Goal: Task Accomplishment & Management: Complete application form

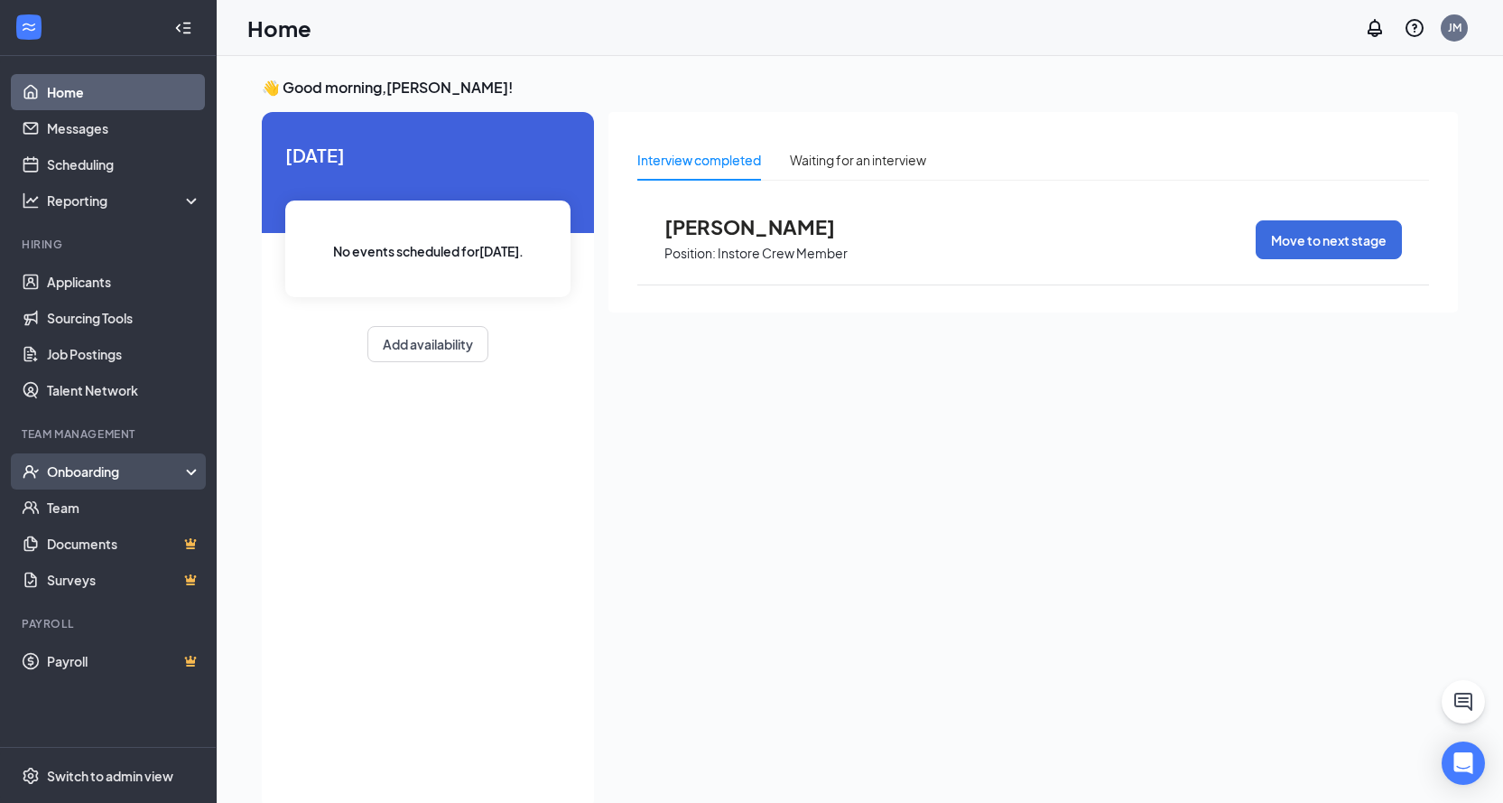
click at [51, 463] on div "Onboarding" at bounding box center [116, 471] width 139 height 18
click at [53, 462] on div "Onboarding" at bounding box center [116, 471] width 139 height 18
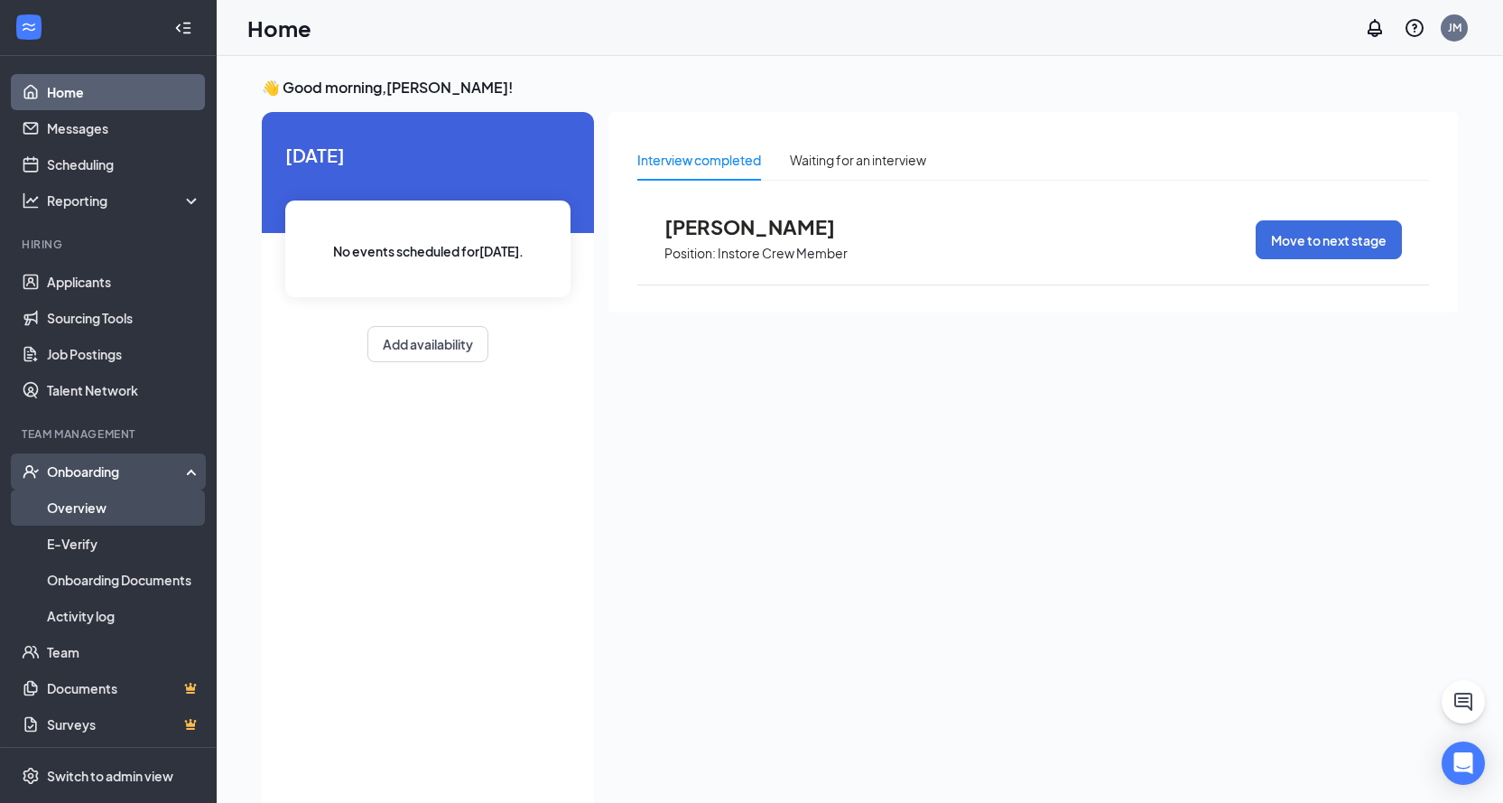
click at [83, 499] on link "Overview" at bounding box center [124, 507] width 154 height 36
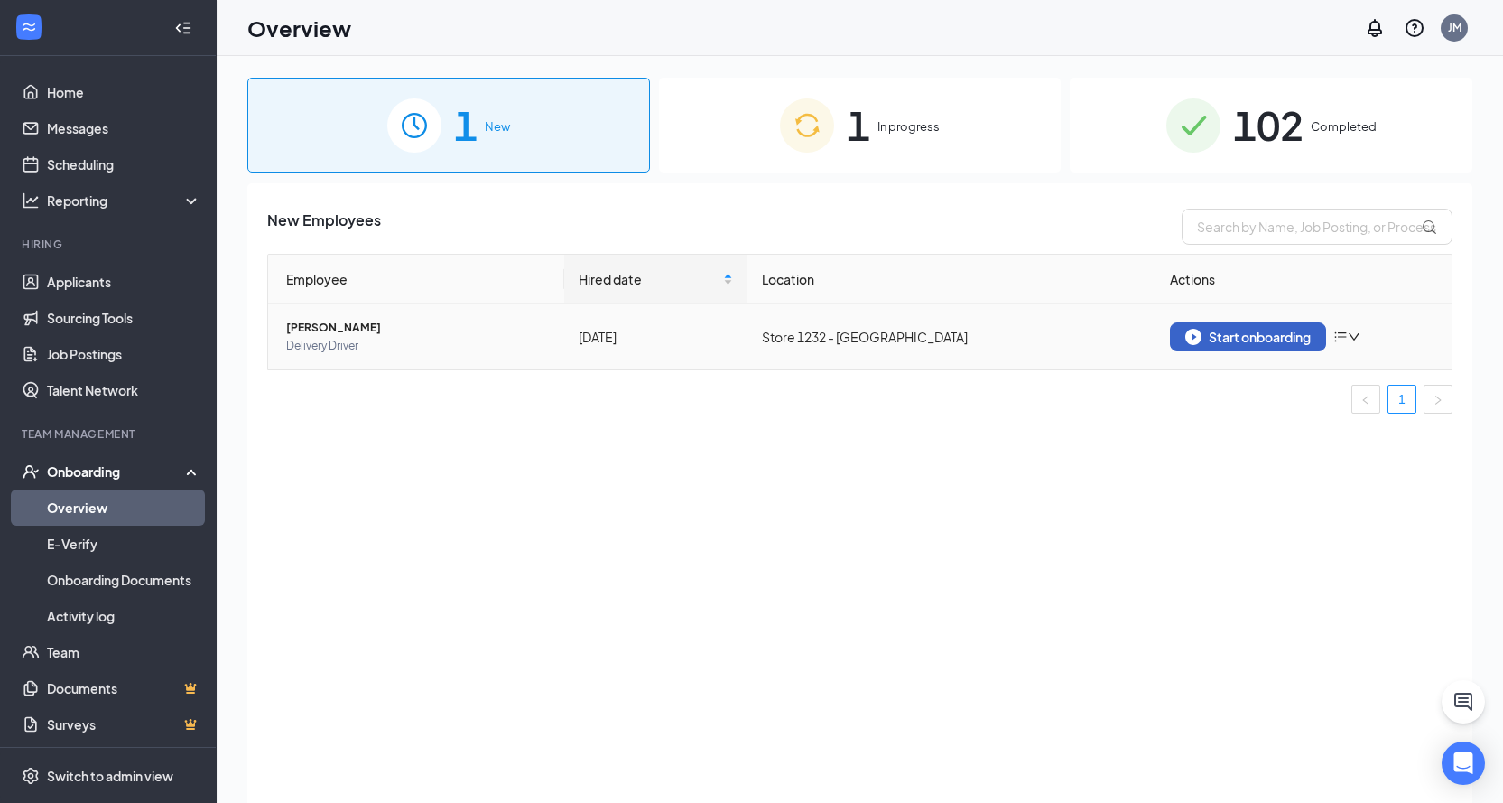
click at [1247, 338] on div "Start onboarding" at bounding box center [1247, 337] width 125 height 16
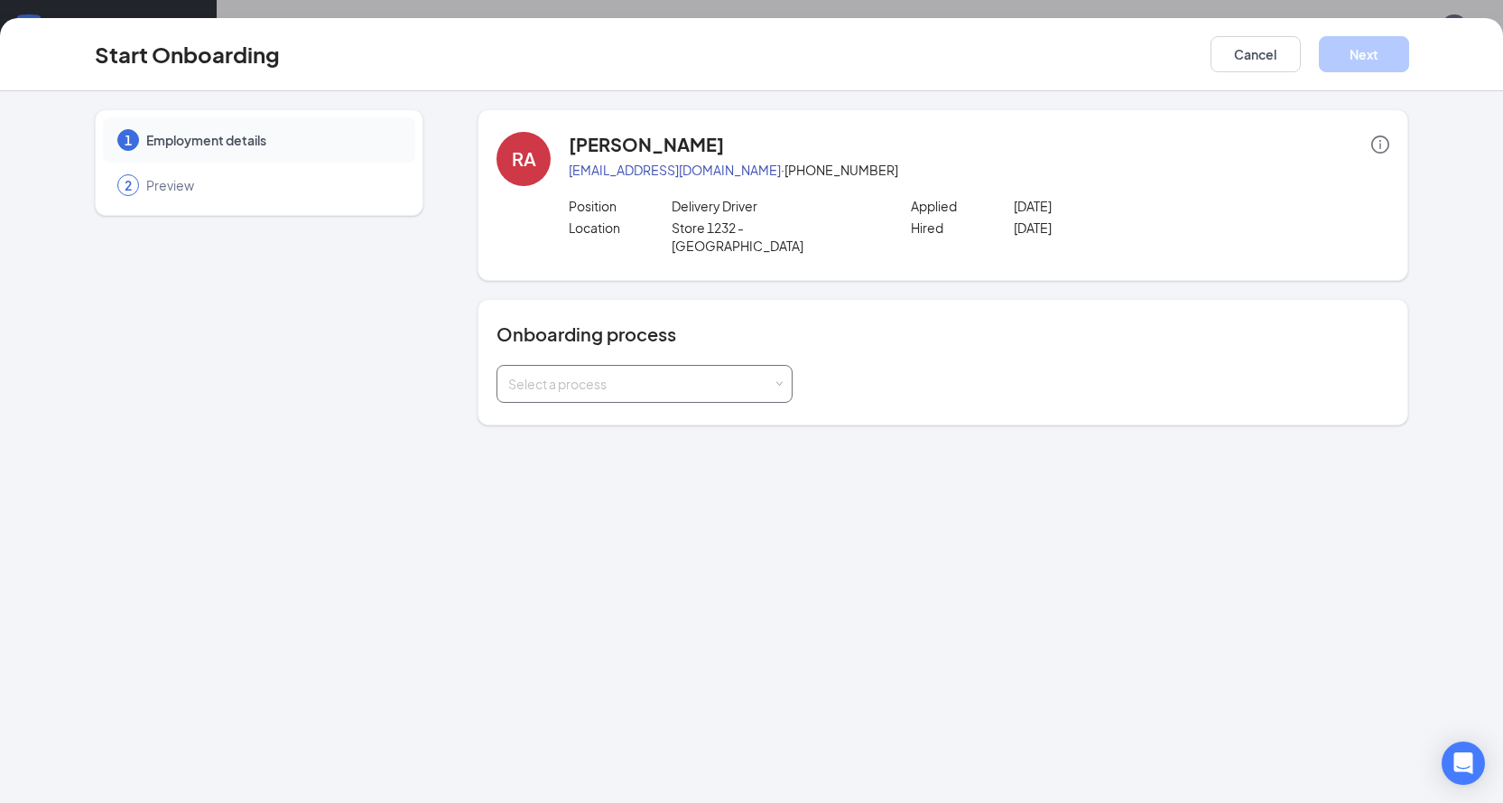
click at [776, 380] on span at bounding box center [780, 384] width 8 height 8
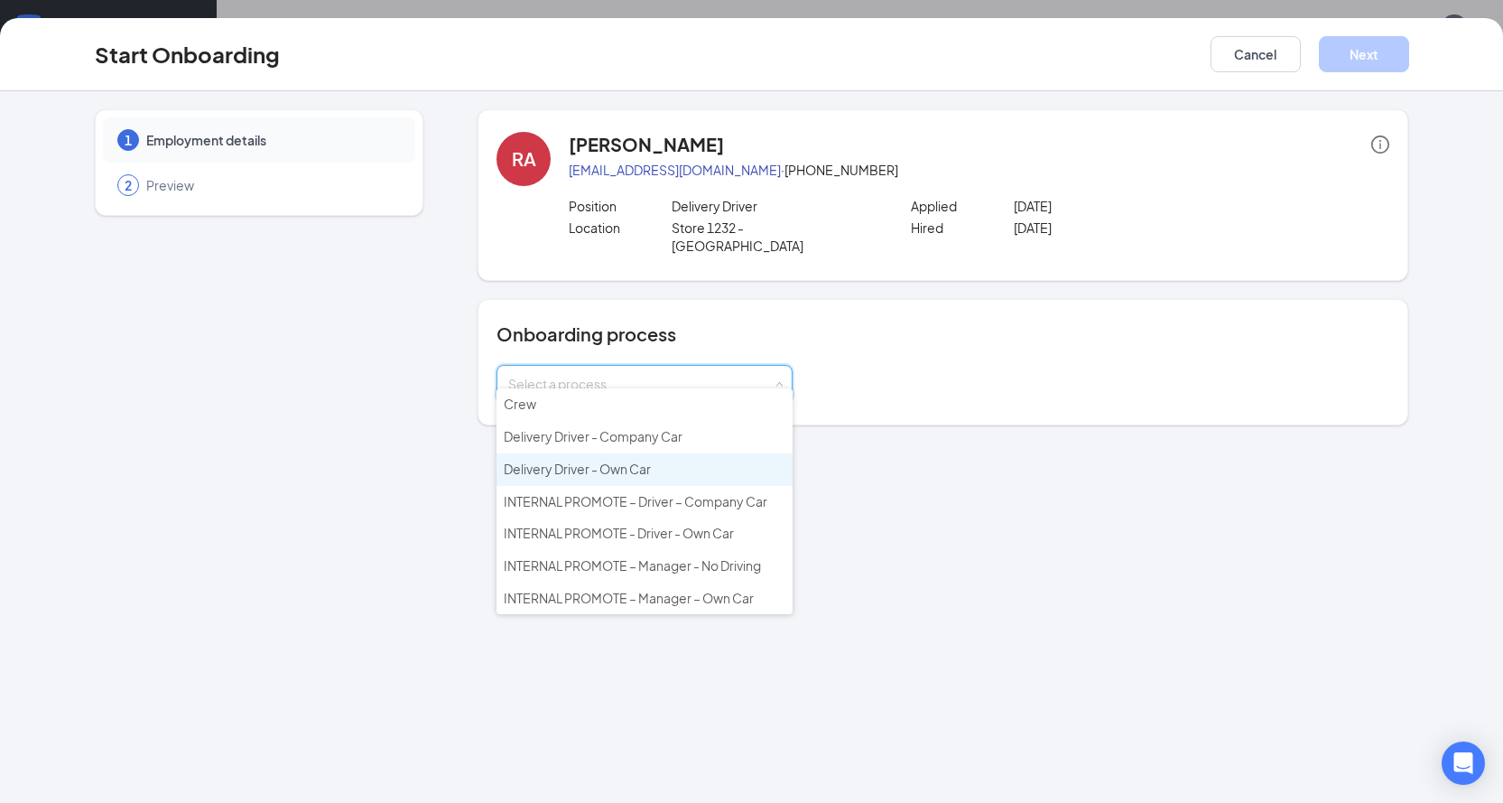
click at [671, 468] on li "Delivery Driver - Own Car" at bounding box center [645, 469] width 296 height 33
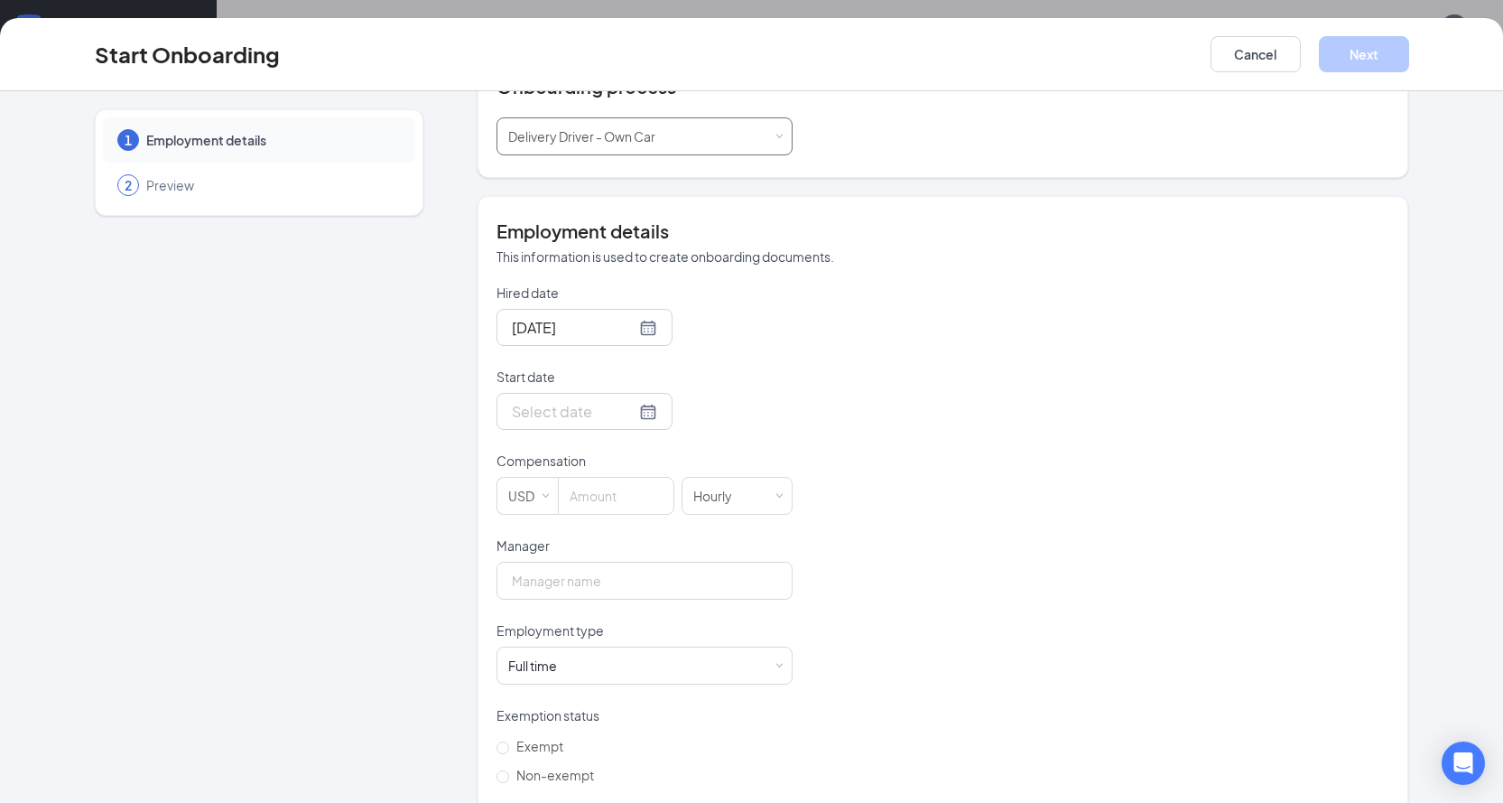
scroll to position [256, 0]
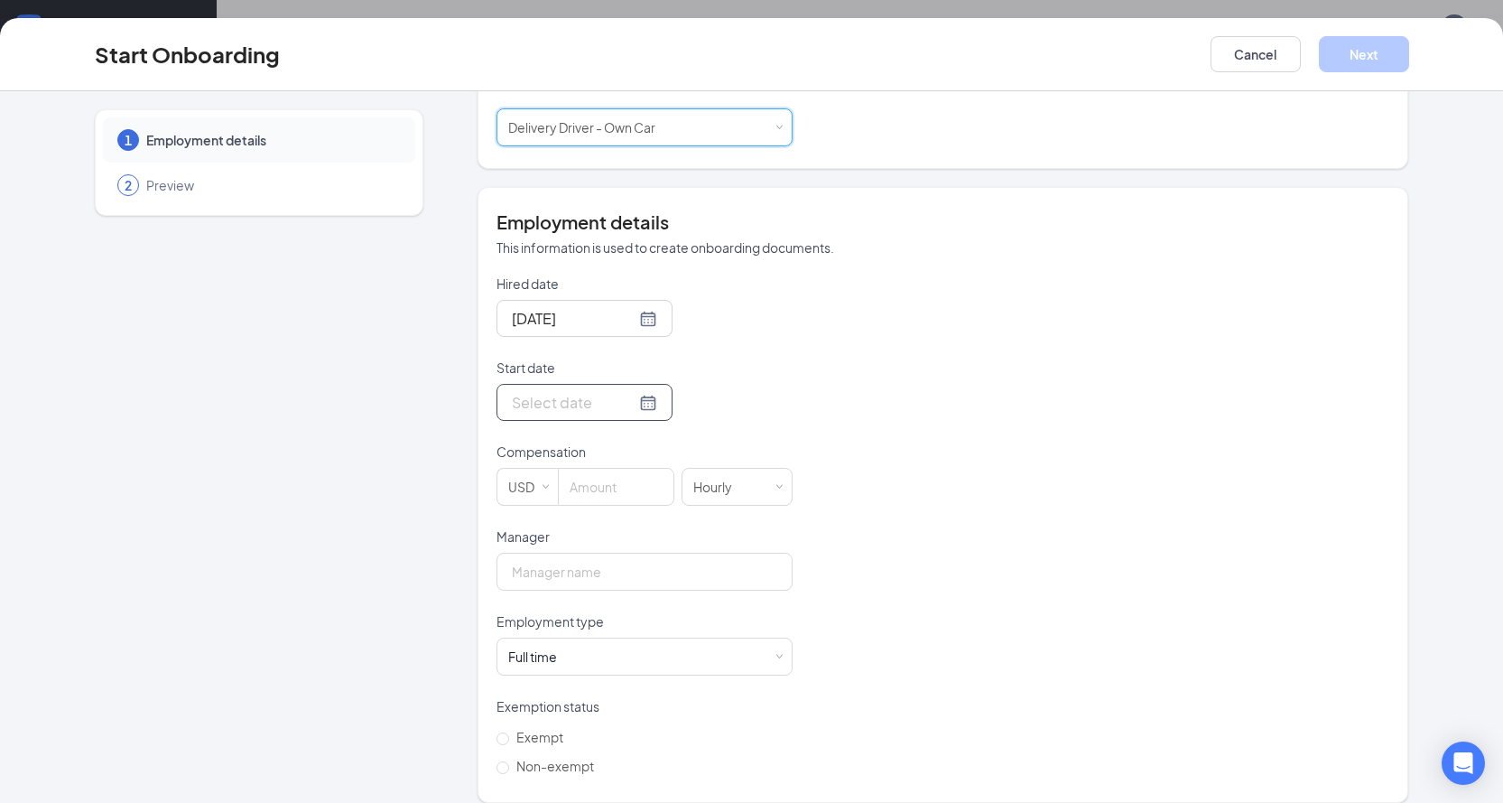
click at [621, 391] on div at bounding box center [584, 402] width 145 height 23
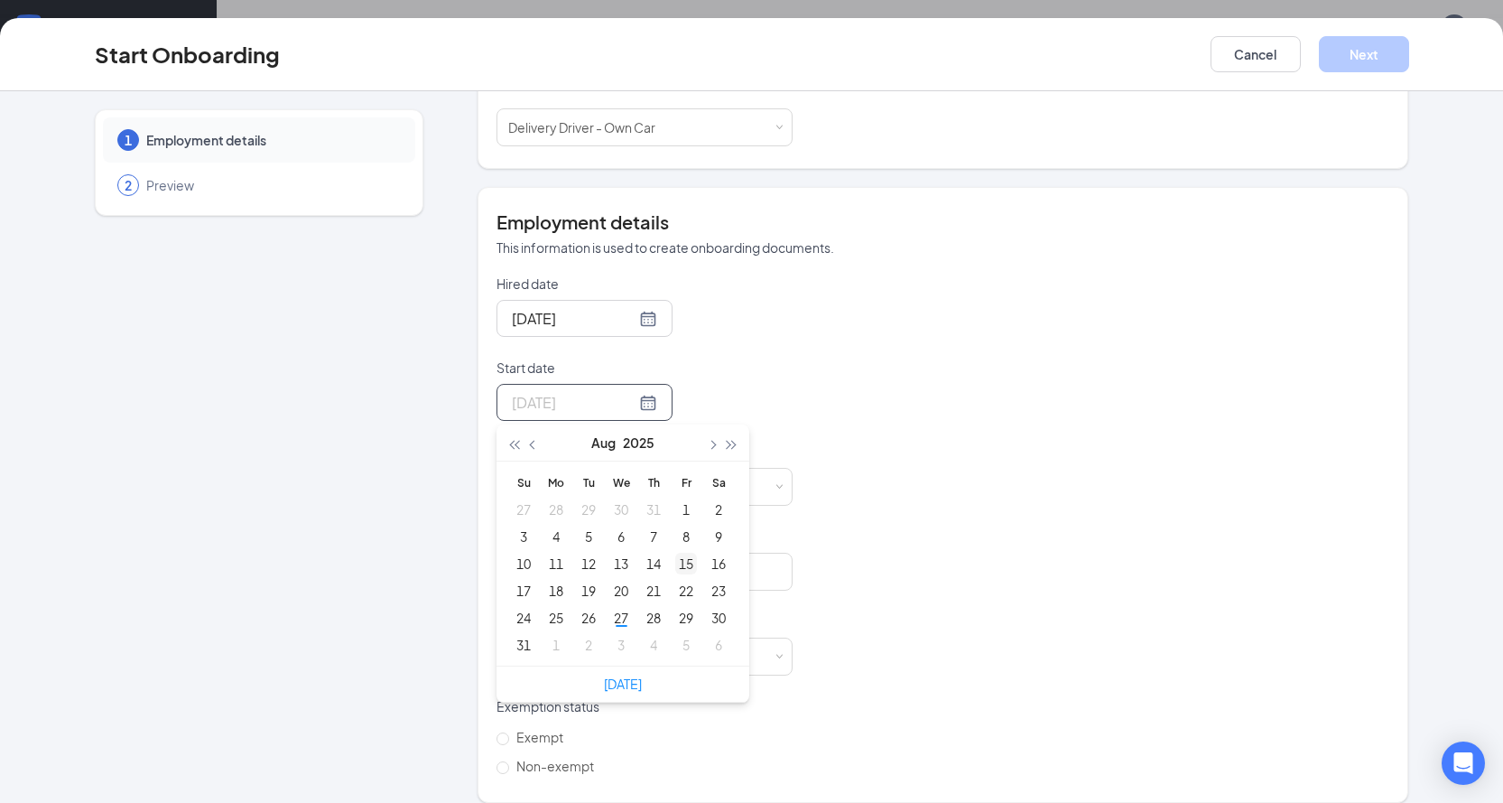
type input "[DATE]"
click at [682, 553] on div "15" at bounding box center [686, 564] width 22 height 22
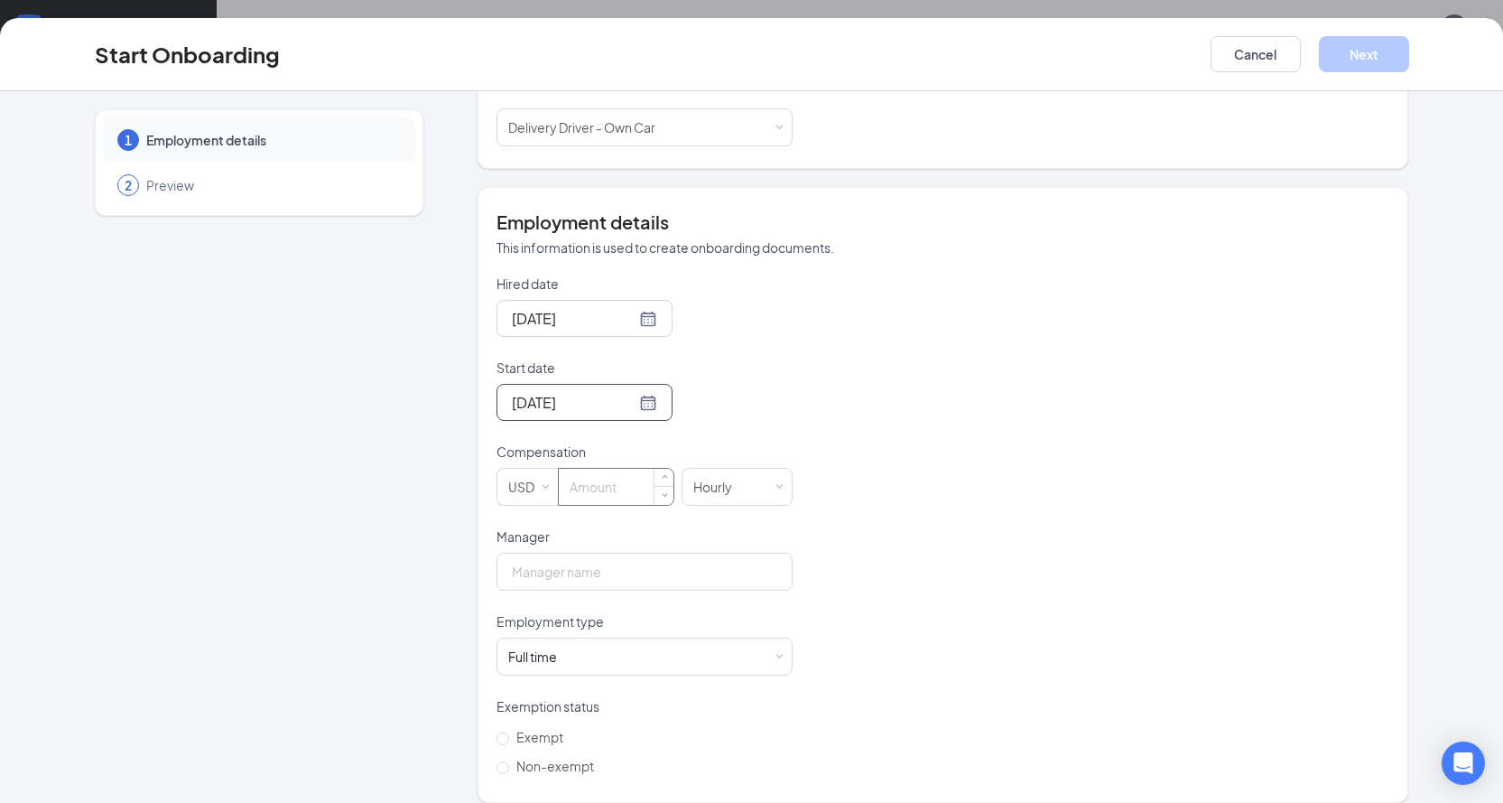
click at [594, 471] on input at bounding box center [616, 487] width 115 height 36
type input "8"
click at [537, 553] on input "Manager" at bounding box center [645, 572] width 296 height 38
type input "[PERSON_NAME]"
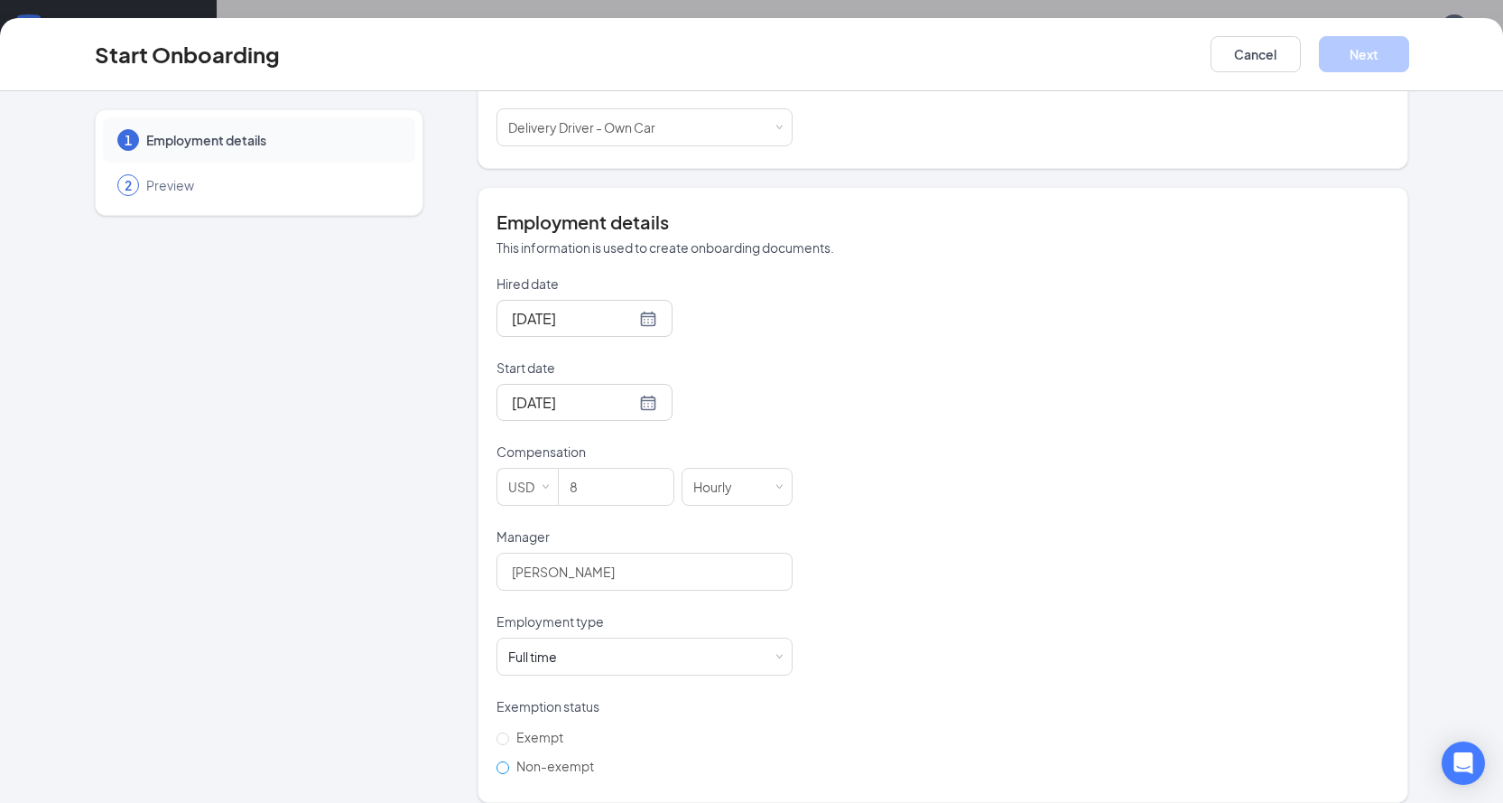
drag, startPoint x: 500, startPoint y: 749, endPoint x: 527, endPoint y: 747, distance: 27.2
click at [500, 761] on input "Non-exempt" at bounding box center [503, 767] width 13 height 13
radio input "true"
click at [1377, 58] on button "Next" at bounding box center [1364, 54] width 90 height 36
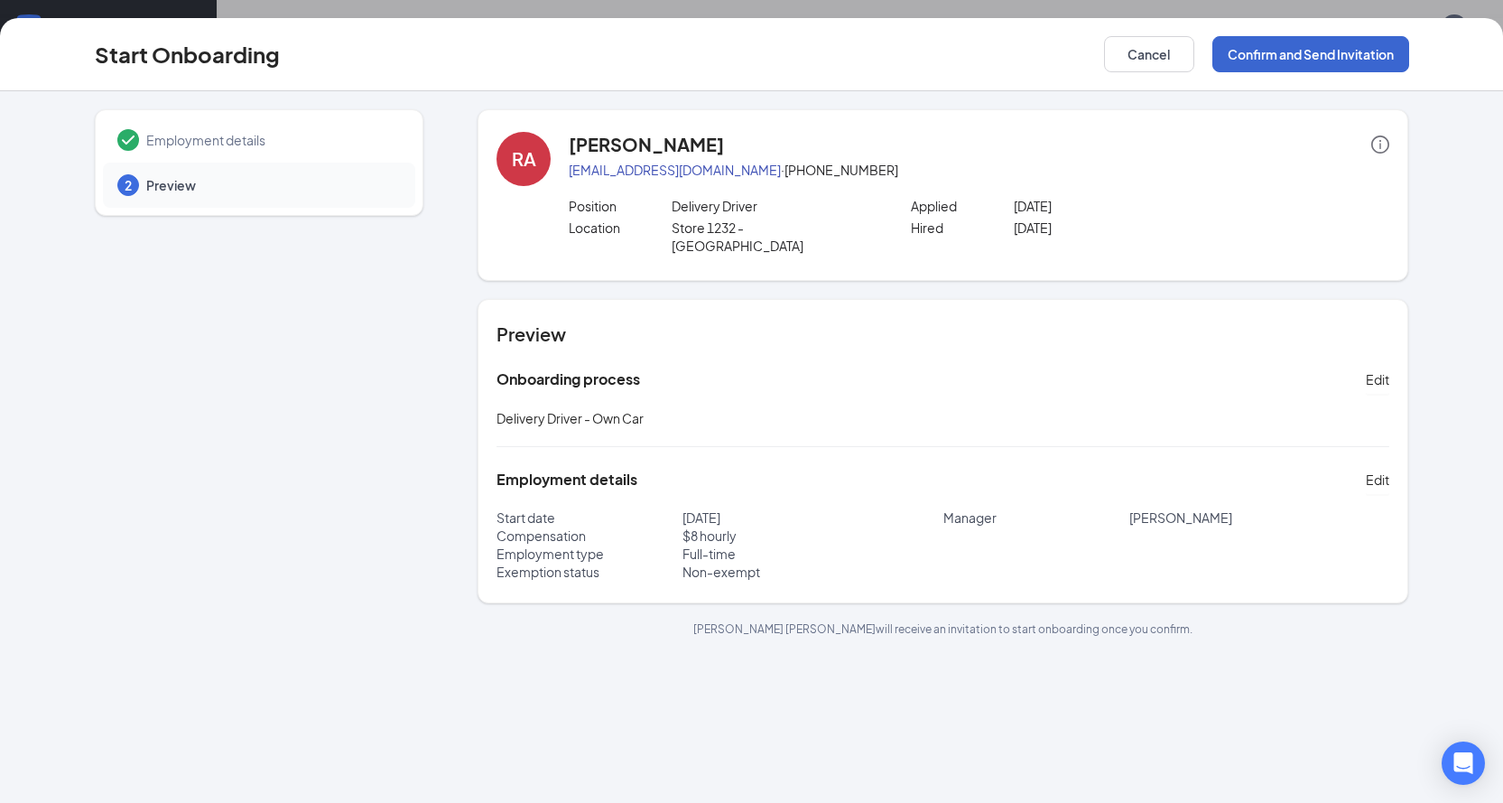
scroll to position [0, 0]
click at [1334, 59] on button "Confirm and Send Invitation" at bounding box center [1311, 54] width 197 height 36
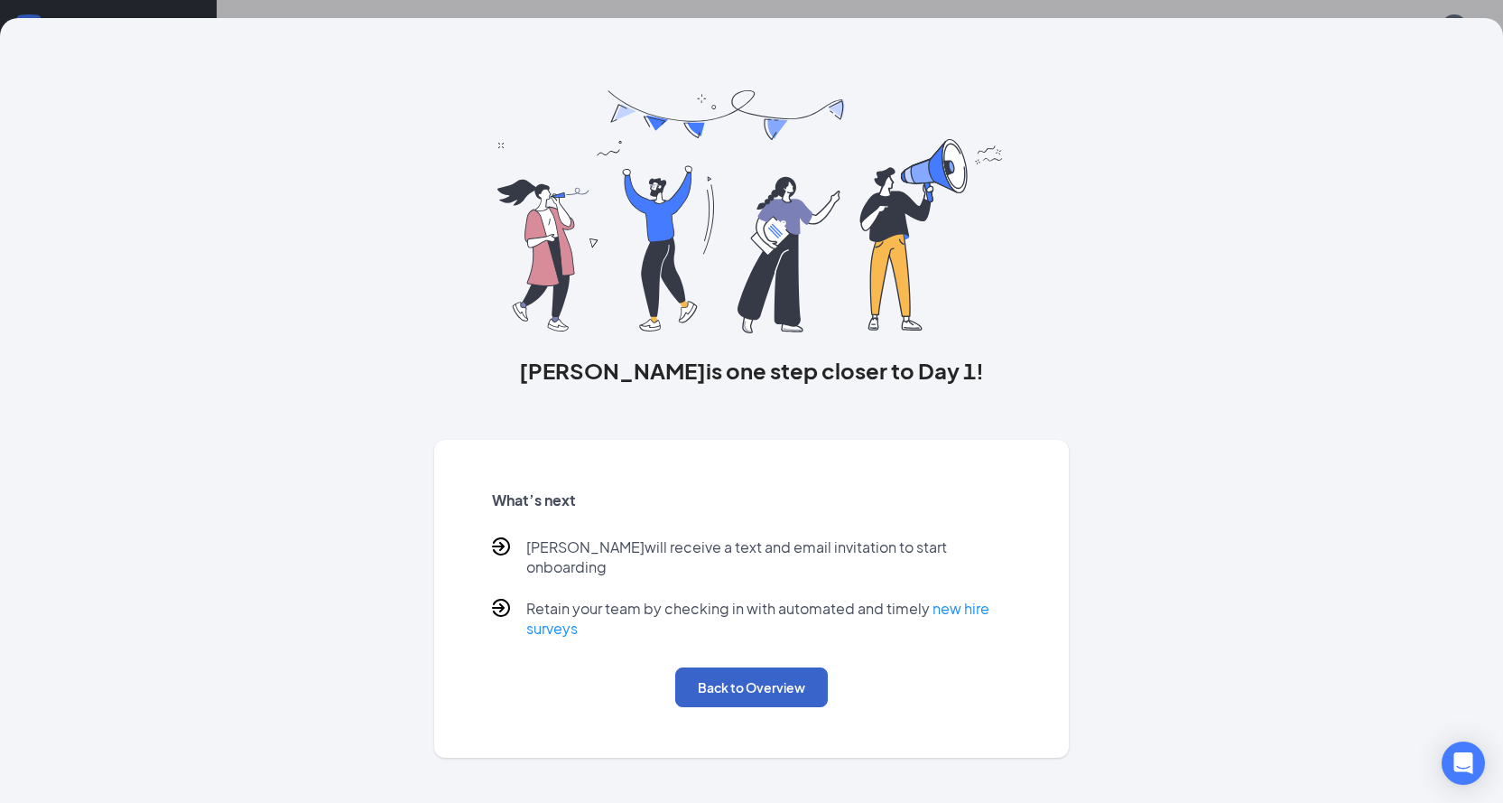
click at [719, 667] on button "Back to Overview" at bounding box center [751, 687] width 153 height 40
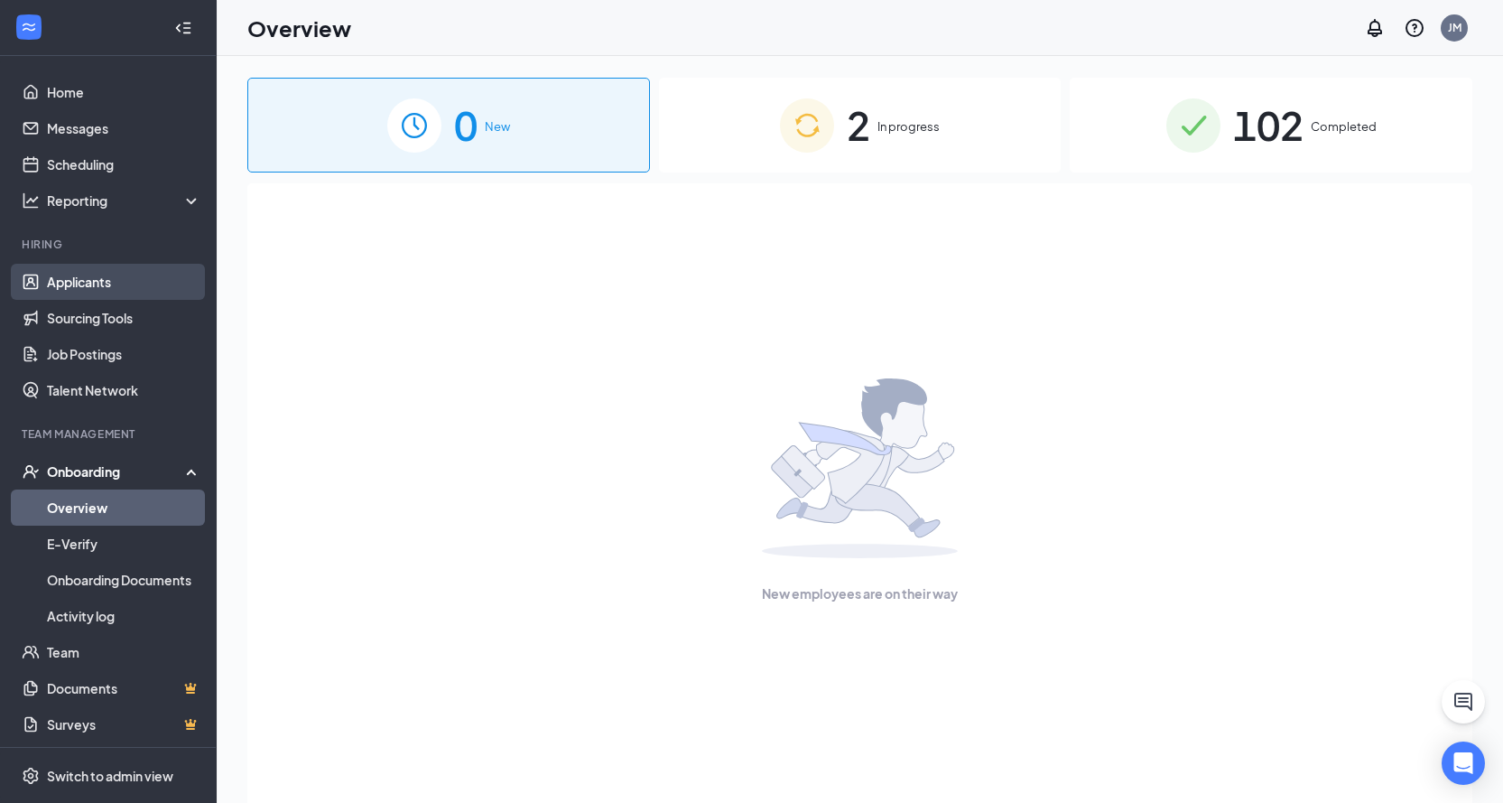
click at [120, 283] on link "Applicants" at bounding box center [124, 282] width 154 height 36
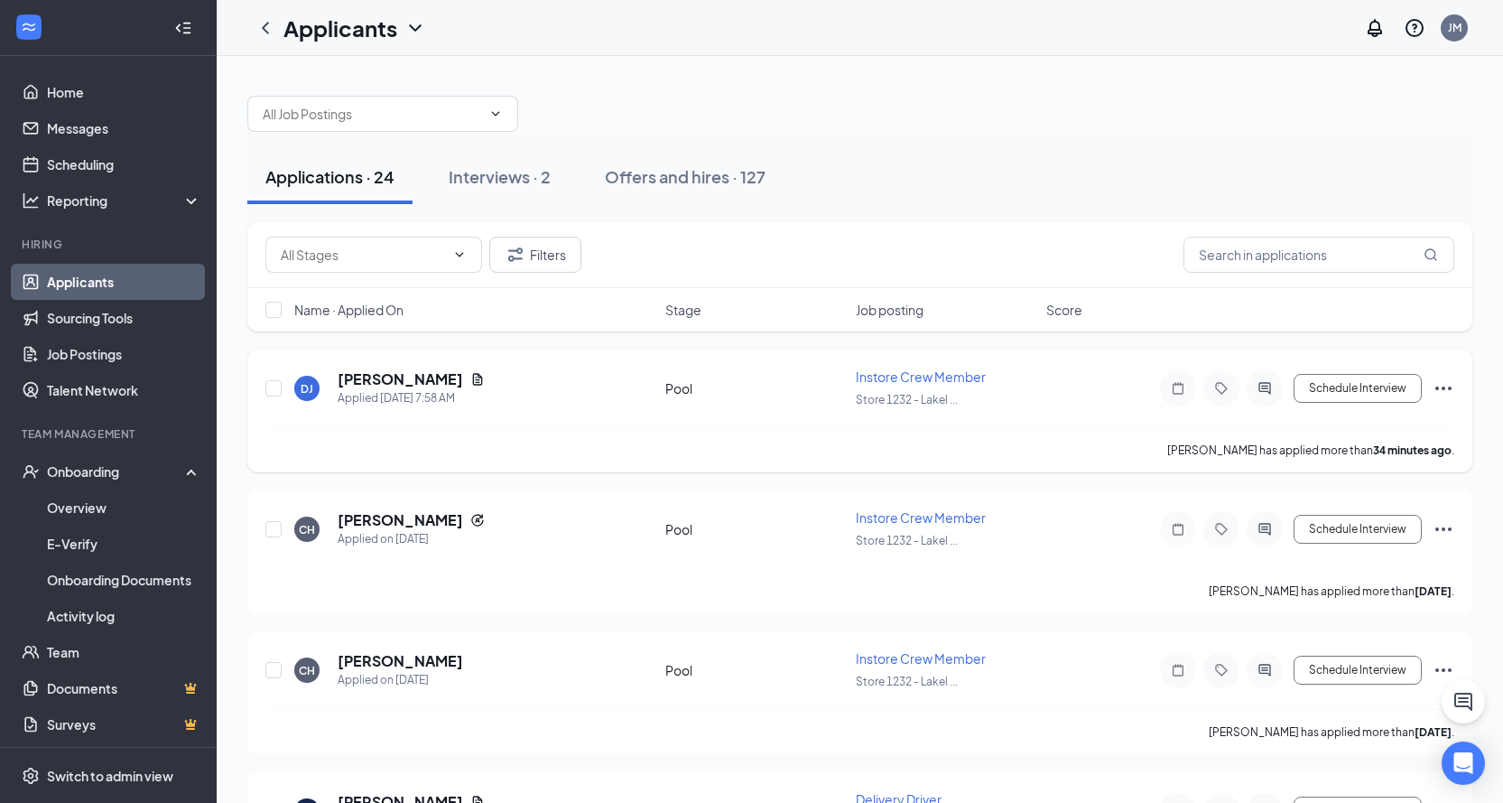
scroll to position [90, 0]
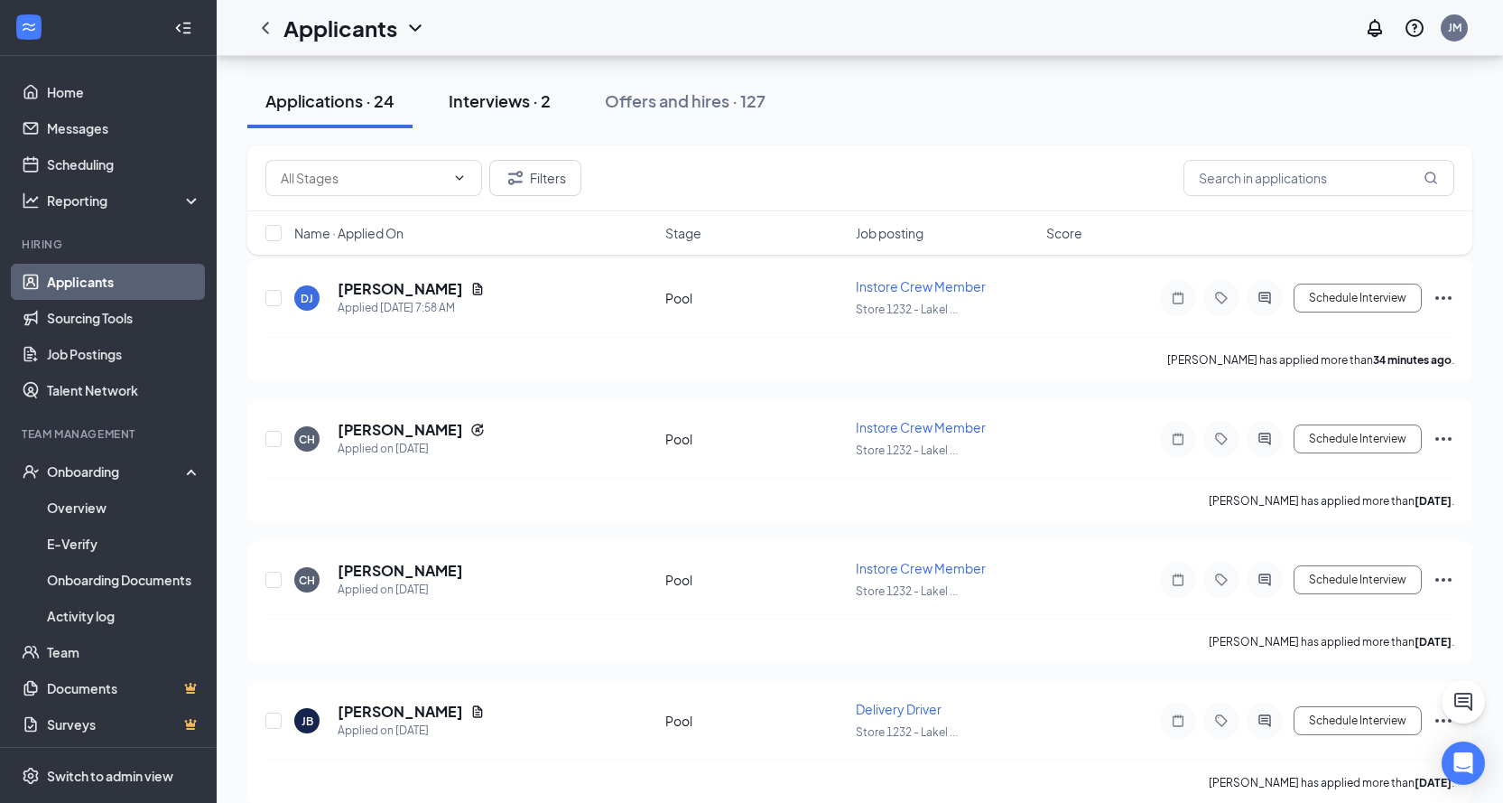
click at [525, 98] on div "Interviews · 2" at bounding box center [500, 100] width 102 height 23
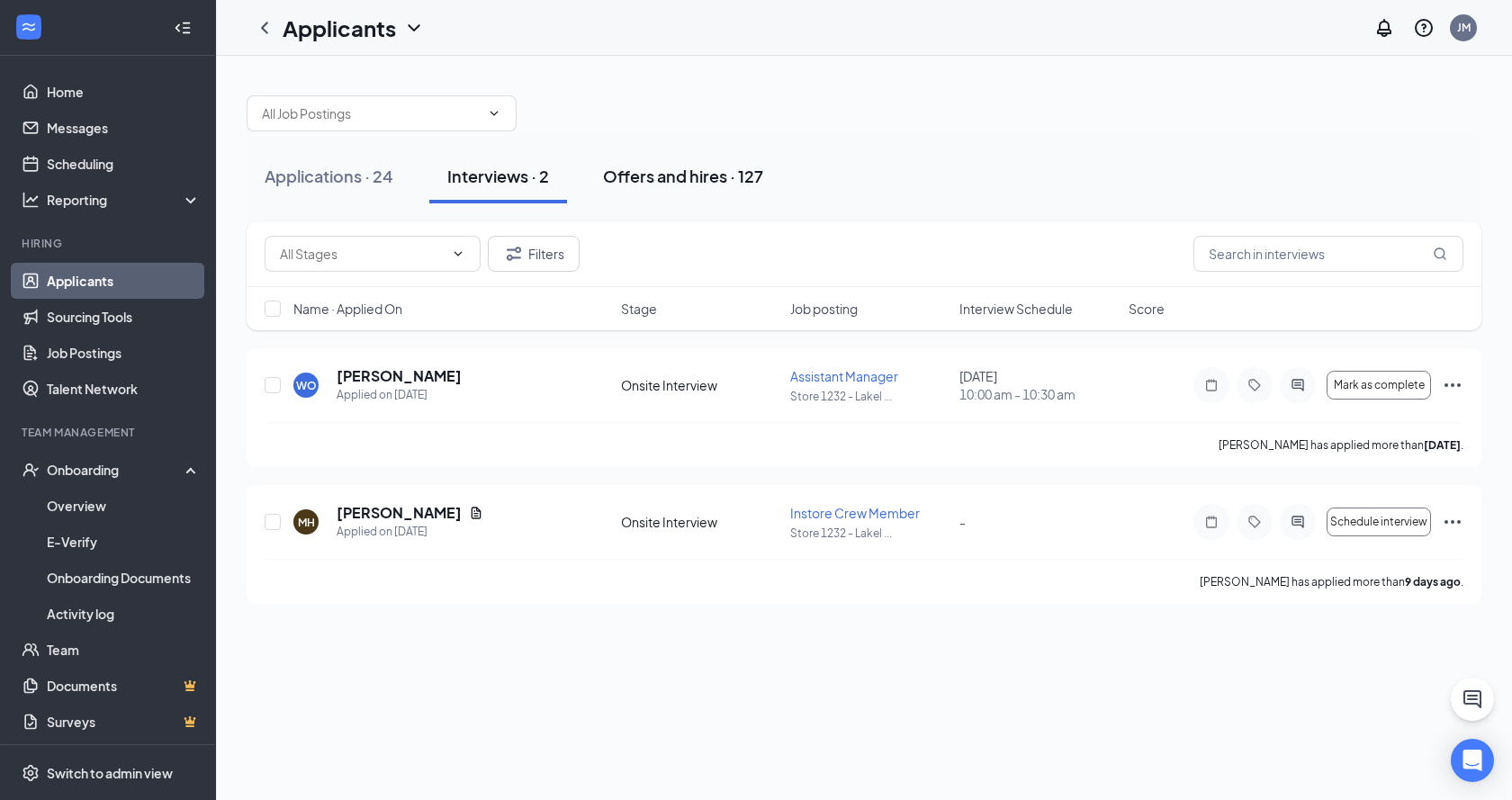
click at [704, 179] on div "Offers and hires · 127" at bounding box center [683, 175] width 160 height 23
